Goal: Task Accomplishment & Management: Manage account settings

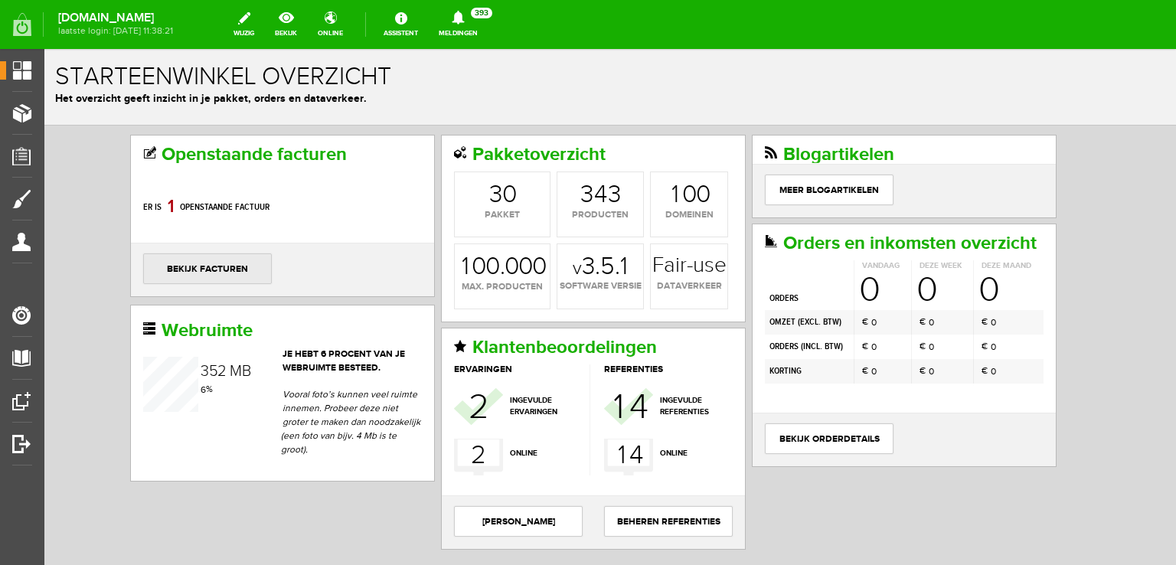
click at [211, 267] on link "bekijk facturen" at bounding box center [207, 269] width 129 height 31
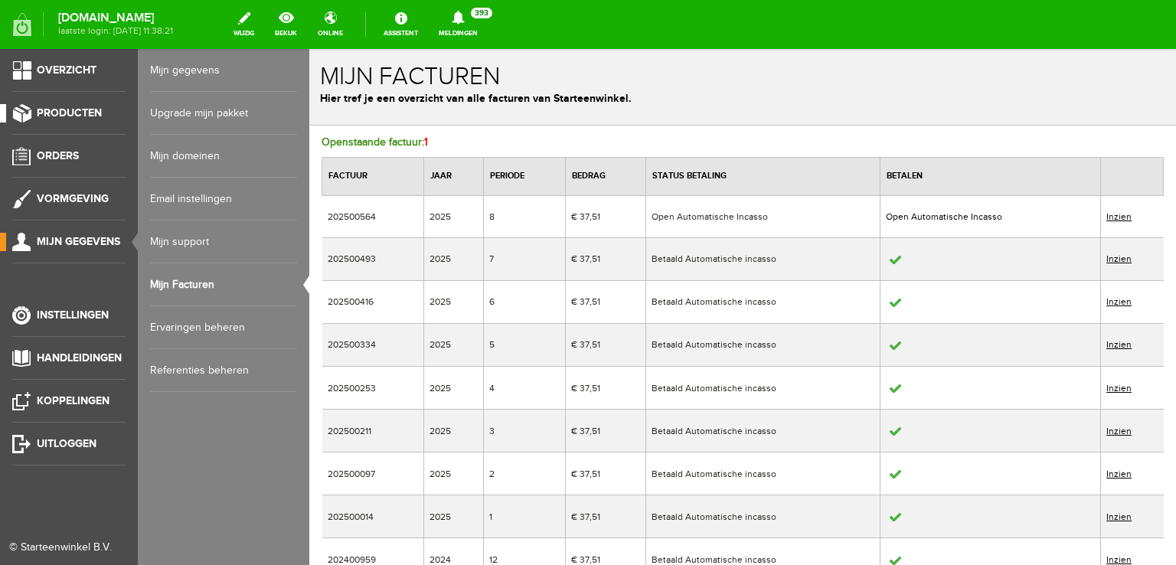
click at [70, 113] on span "Producten" at bounding box center [69, 112] width 65 height 13
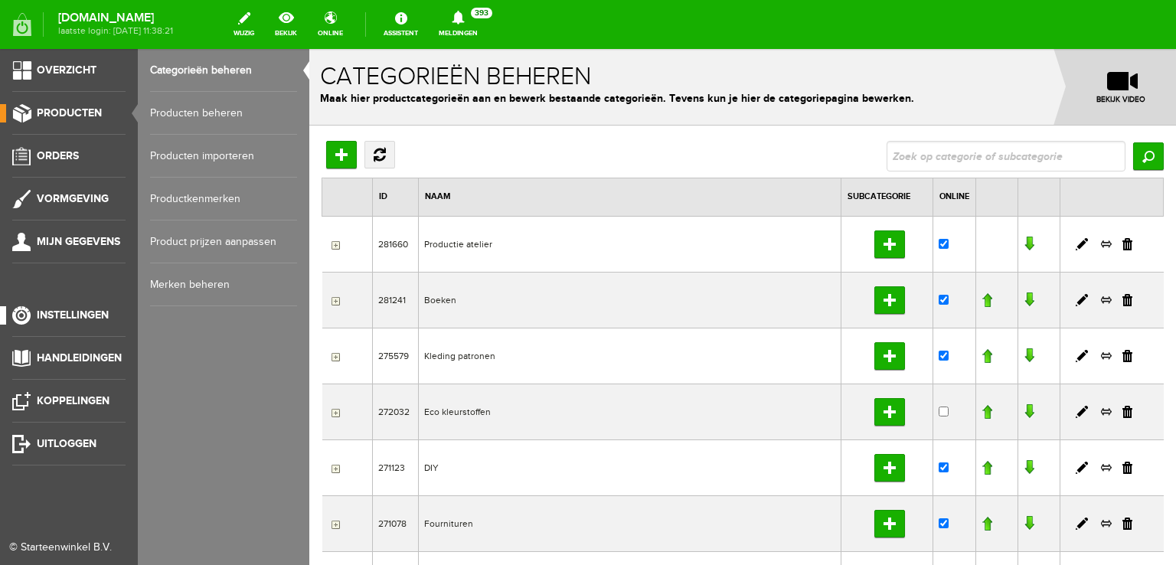
click at [92, 316] on span "Instellingen" at bounding box center [73, 315] width 72 height 13
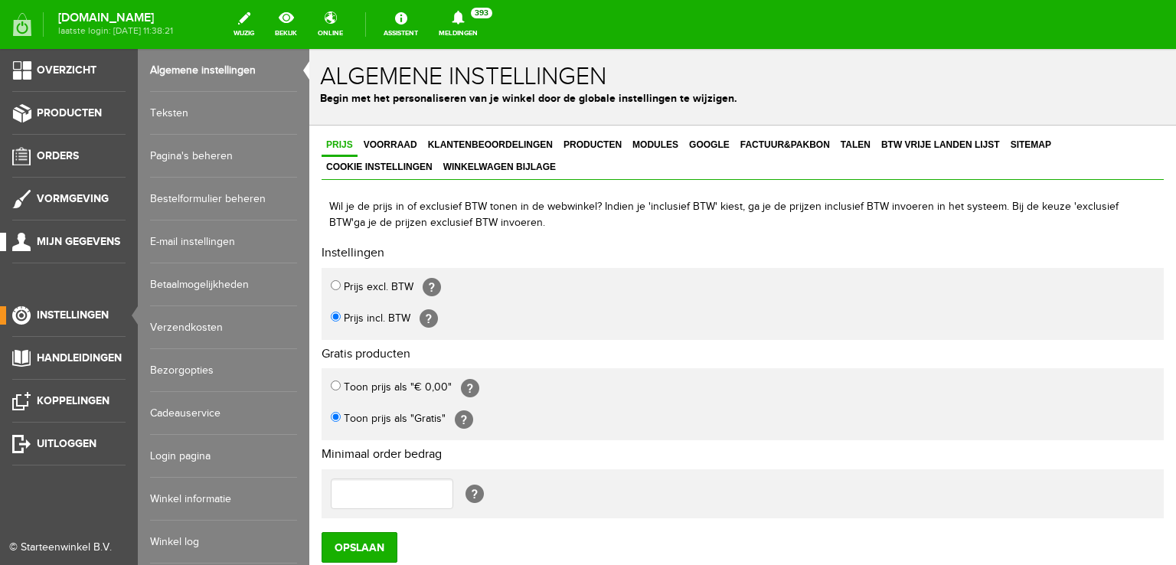
click at [83, 235] on span "Mijn gegevens" at bounding box center [78, 241] width 83 height 13
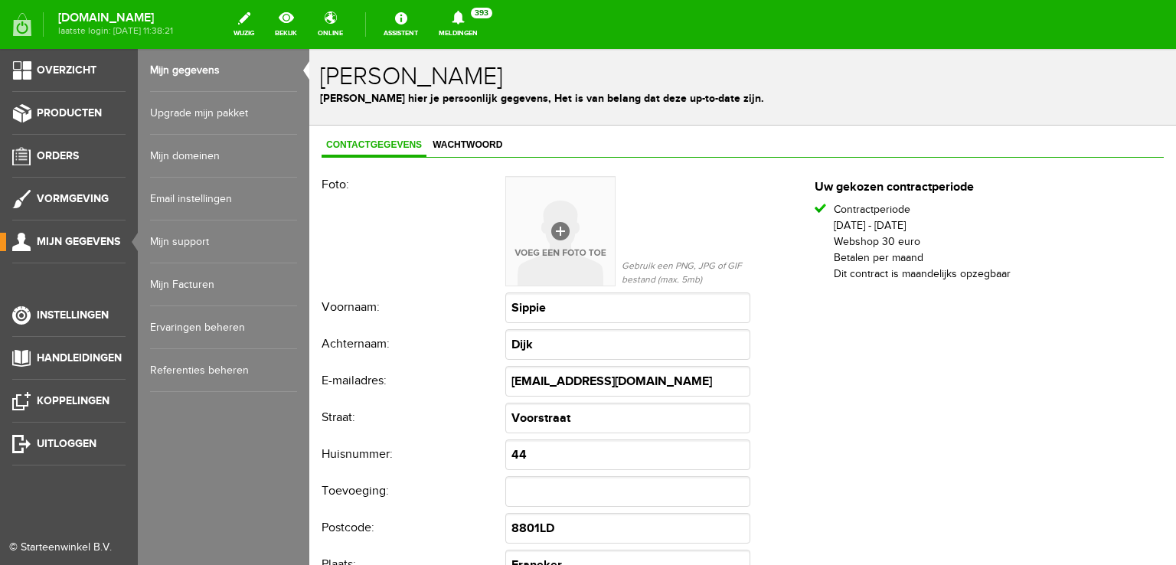
click at [193, 155] on link "Mijn domeinen" at bounding box center [223, 156] width 147 height 43
